Goal: Transaction & Acquisition: Purchase product/service

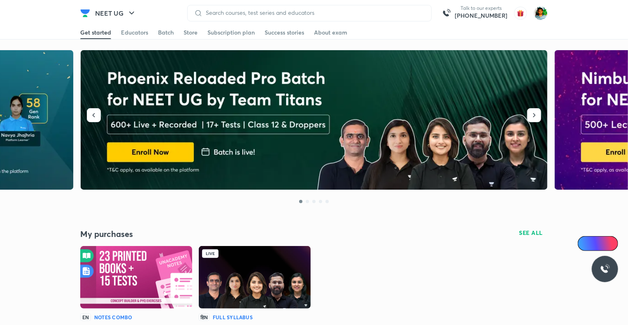
click at [272, 270] on img at bounding box center [255, 277] width 112 height 63
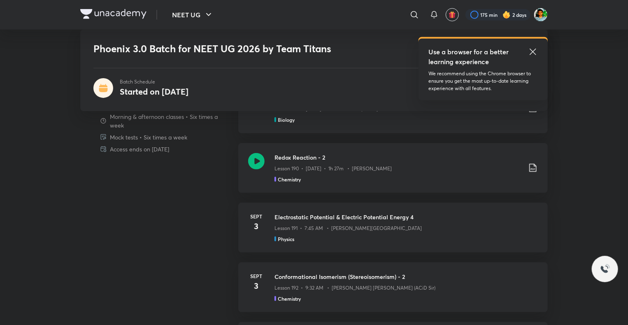
scroll to position [419, 0]
click at [533, 168] on icon at bounding box center [533, 169] width 10 height 10
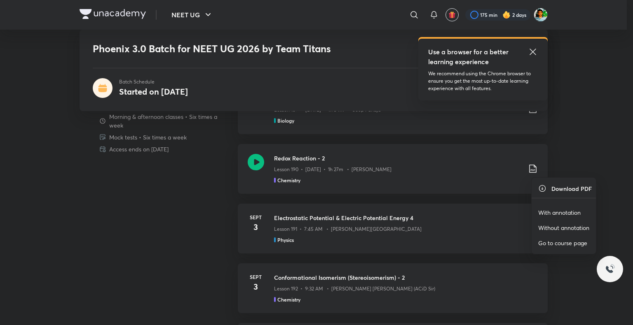
click at [544, 210] on p "With annotation" at bounding box center [559, 212] width 42 height 9
